Goal: Book appointment/travel/reservation

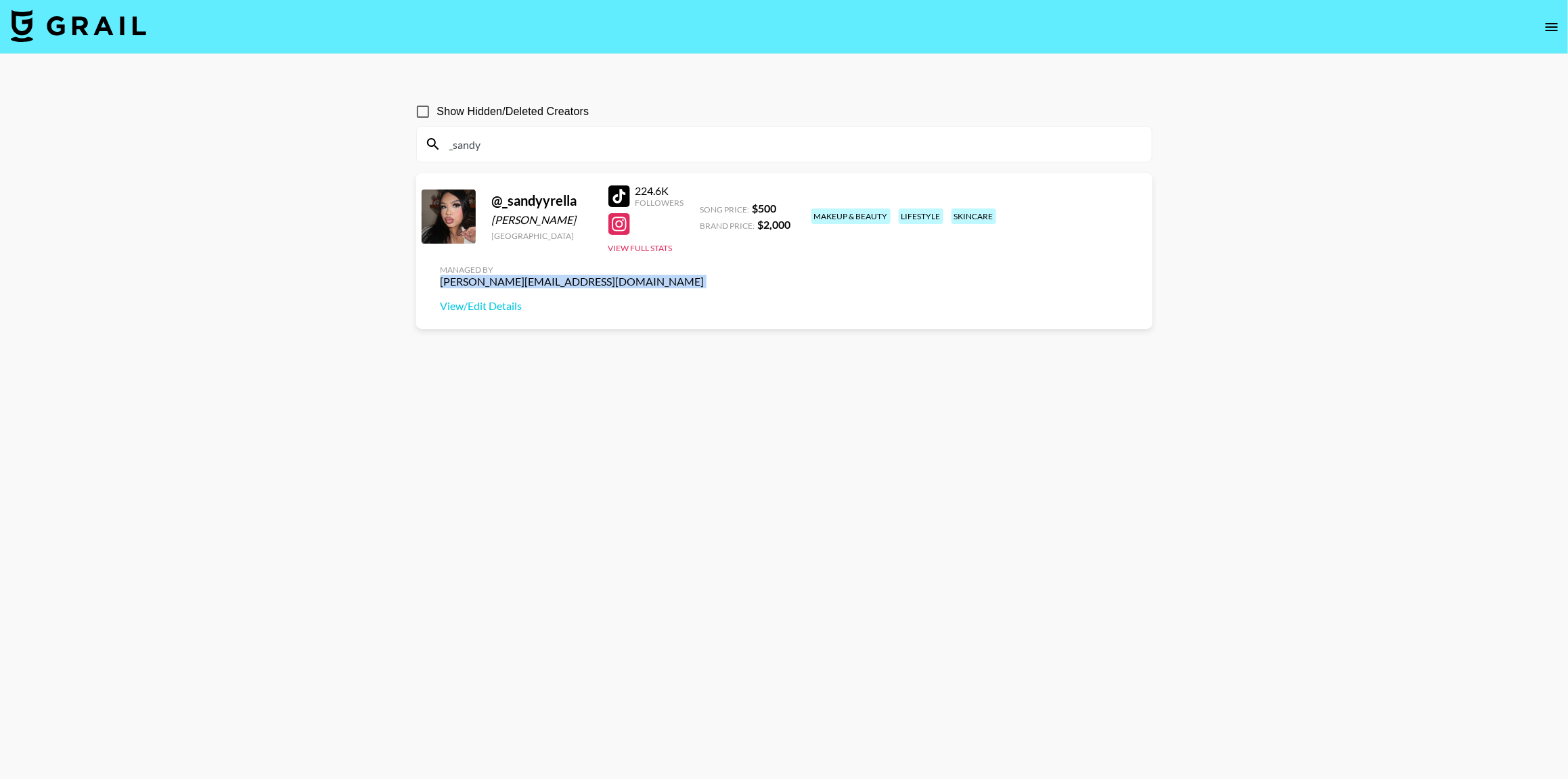
click at [93, 17] on img at bounding box center [79, 25] width 136 height 32
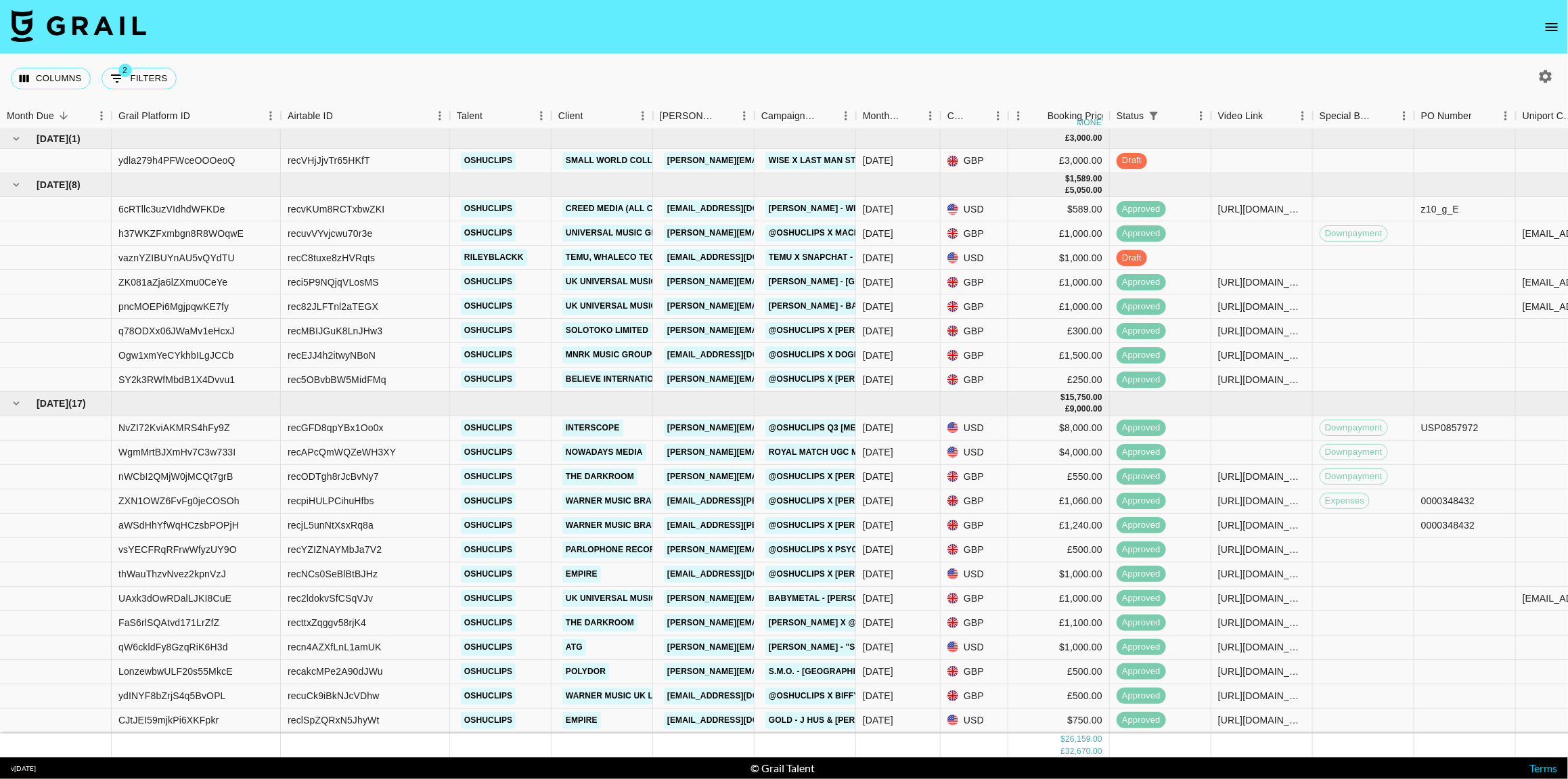
click at [1549, 33] on icon "open drawer" at bounding box center [1552, 27] width 16 height 16
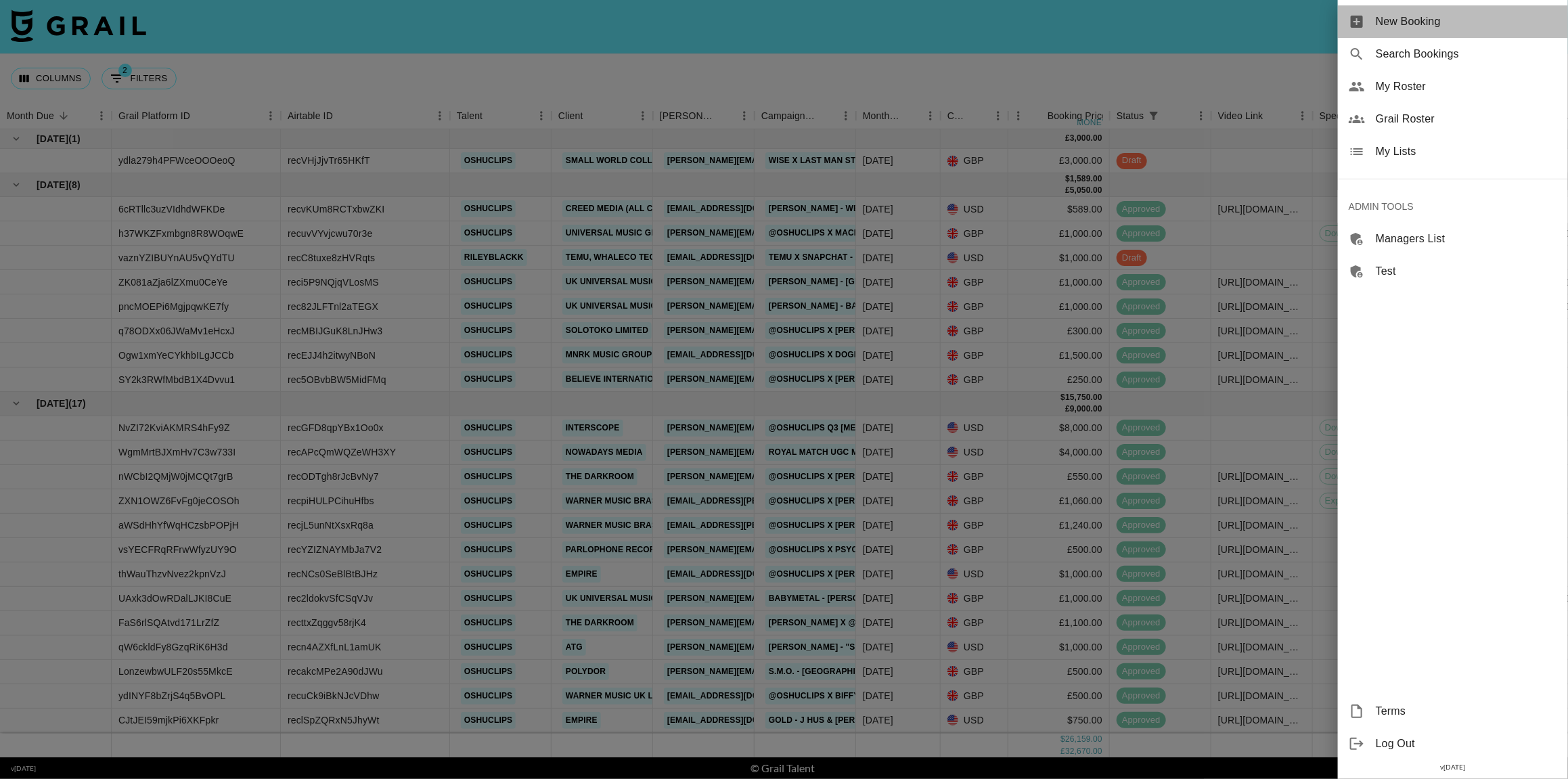
click at [1388, 26] on span "New Booking" at bounding box center [1466, 21] width 181 height 16
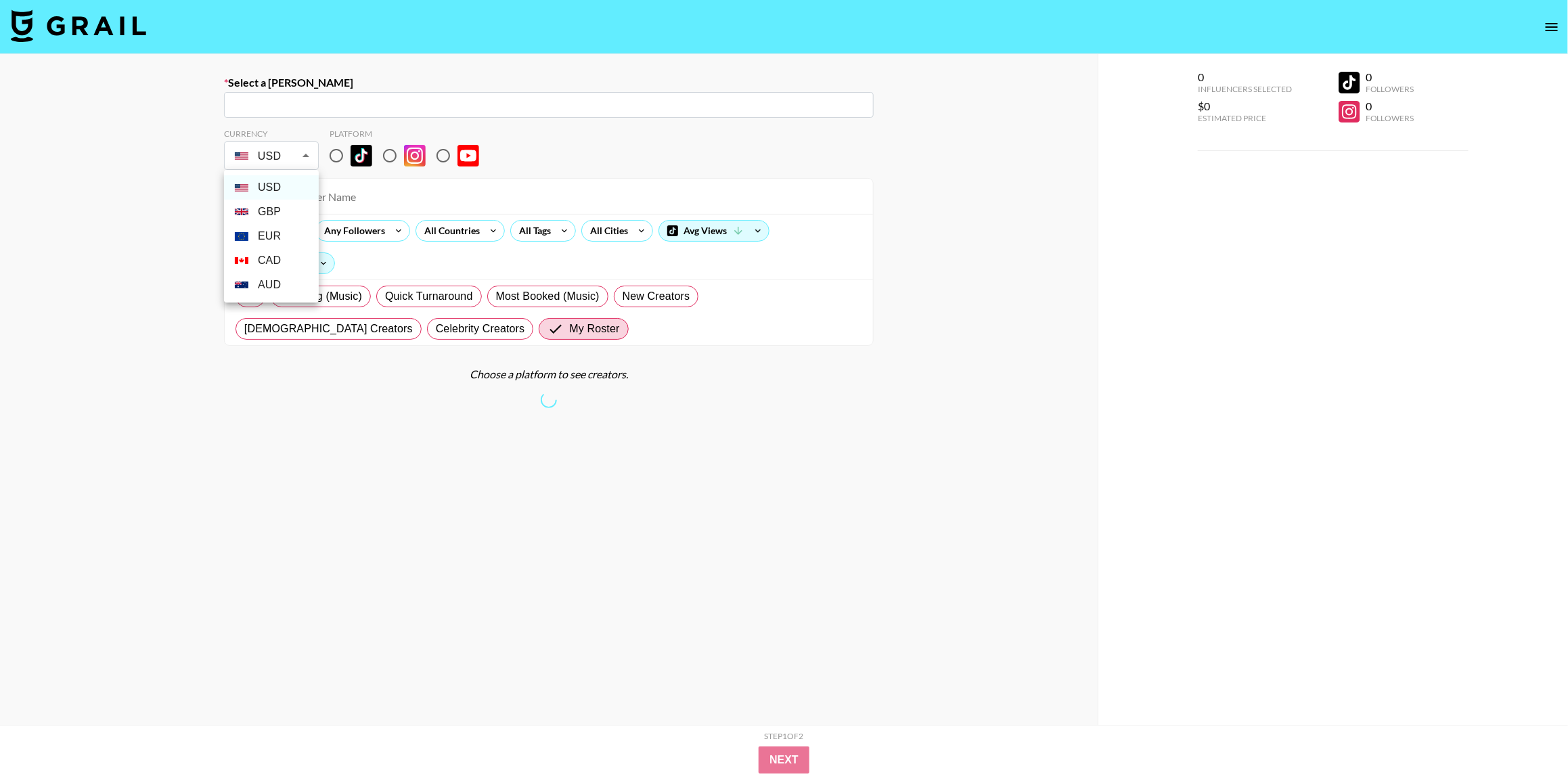
click at [292, 160] on body "Select a [PERSON_NAME] ​ Currency USD USD ​ Platform All Prices Any Followers A…" at bounding box center [784, 438] width 1568 height 875
click at [279, 212] on li "GBP" at bounding box center [272, 211] width 95 height 24
type input "GBP"
click at [72, 20] on img at bounding box center [79, 25] width 136 height 32
